Goal: Transaction & Acquisition: Book appointment/travel/reservation

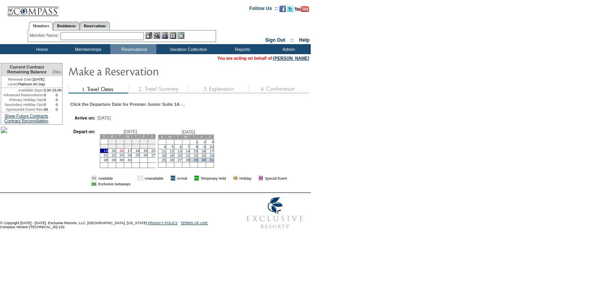
click at [123, 153] on link "16" at bounding box center [121, 151] width 4 height 4
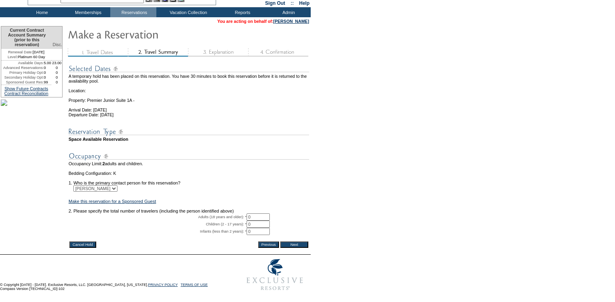
scroll to position [55, 0]
click at [261, 216] on input "0" at bounding box center [257, 216] width 23 height 7
type input "2"
click at [365, 165] on form "29:59 Your temporary hold expires in: 30 minutes Cancel Hold Return to Temporar…" at bounding box center [307, 127] width 615 height 334
click at [299, 243] on input "Next" at bounding box center [294, 244] width 28 height 6
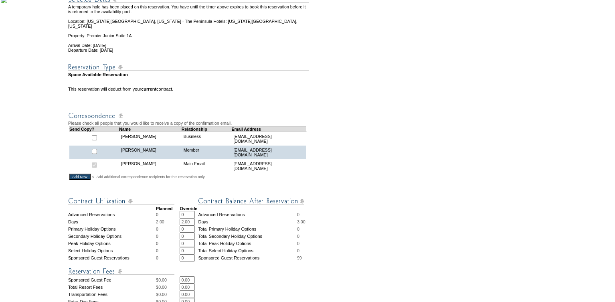
scroll to position [184, 0]
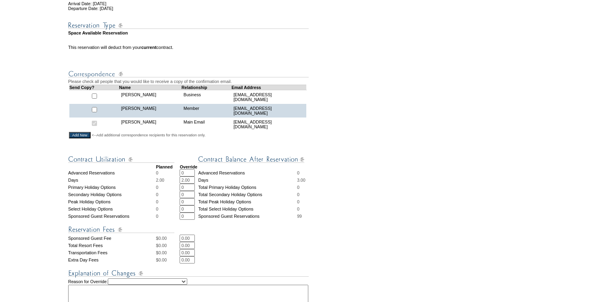
click at [183, 184] on input "2.00" at bounding box center [187, 179] width 15 height 7
type input "3.00"
drag, startPoint x: 192, startPoint y: 255, endPoint x: 180, endPoint y: 254, distance: 12.8
click at [180, 249] on input "0.00" at bounding box center [187, 245] width 15 height 7
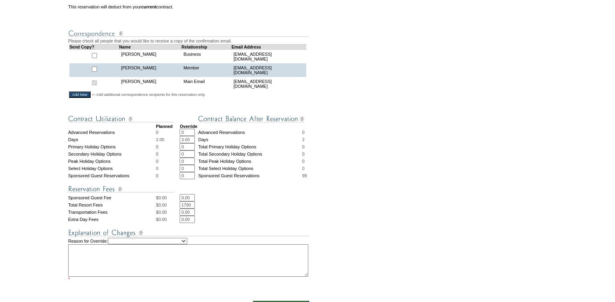
scroll to position [230, 0]
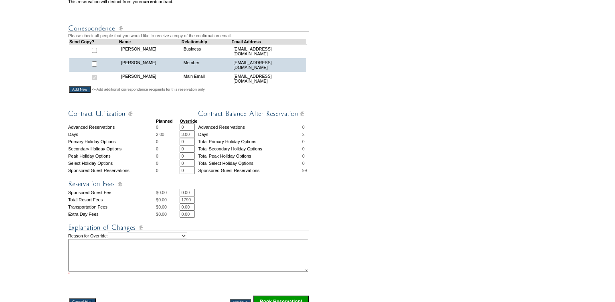
type input "1790"
click at [187, 239] on select "Creating Continuous Stay Days Rebooked After Cancellation Editing Occupant Expe…" at bounding box center [147, 235] width 79 height 6
select select "1035"
click at [111, 269] on textarea at bounding box center [188, 255] width 240 height 32
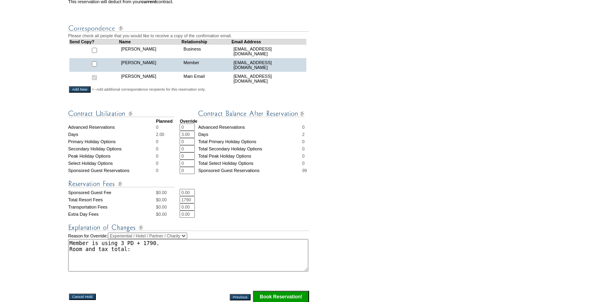
paste textarea "$5,558.62"
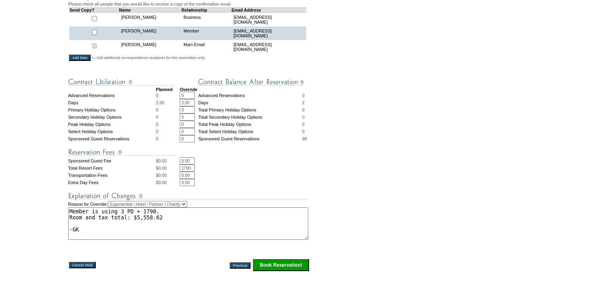
scroll to position [262, 0]
type textarea "Member is using 3 PD + 1790. Room and tax total: $5,558.62 -GK"
click at [270, 271] on input "Book Reservation!" at bounding box center [281, 265] width 56 height 12
